Goal: Check status: Check status

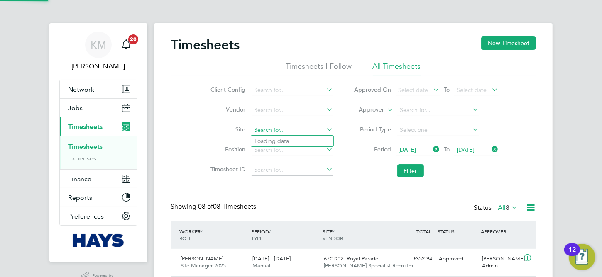
click at [317, 132] on input at bounding box center [293, 131] width 82 height 12
click at [304, 137] on li "Armada Way (67CA09)" at bounding box center [296, 141] width 91 height 11
type input "Armada Way (67CA09)"
click at [416, 174] on button "Filter" at bounding box center [410, 170] width 27 height 13
click at [416, 147] on span "[DATE]" at bounding box center [408, 149] width 18 height 7
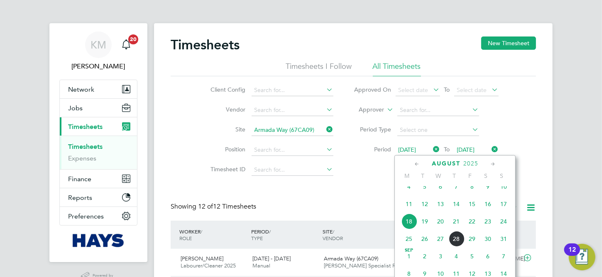
click at [407, 211] on span "11" at bounding box center [409, 204] width 16 height 16
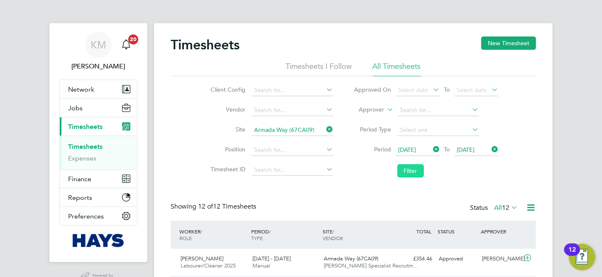
click at [411, 173] on button "Filter" at bounding box center [410, 170] width 27 height 13
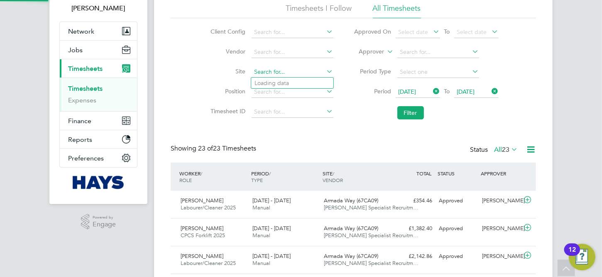
click at [314, 68] on input at bounding box center [293, 72] width 82 height 12
click at [310, 115] on li "Tavistock (The Tors ) P2" at bounding box center [292, 116] width 82 height 11
type input "Tavistock (The Tors) P2"
click at [418, 113] on button "Filter" at bounding box center [410, 112] width 27 height 13
